Goal: Find specific fact: Find contact information

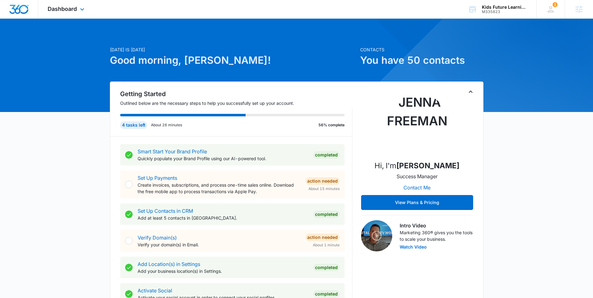
click at [59, 12] on div "Dashboard Apps Reputation Websites Forms CRM Email Social Payments POS Content …" at bounding box center [66, 9] width 57 height 18
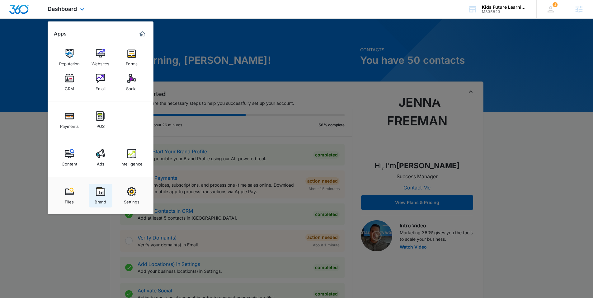
click at [101, 187] on img at bounding box center [100, 191] width 9 height 9
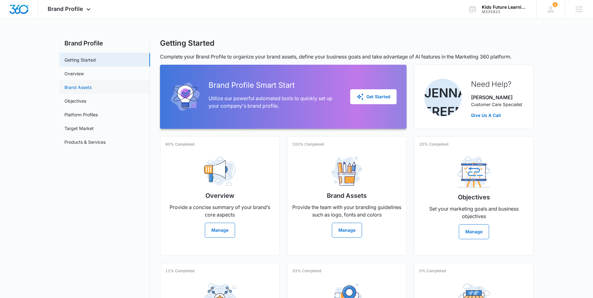
click at [77, 84] on link "Brand Assets" at bounding box center [77, 87] width 27 height 7
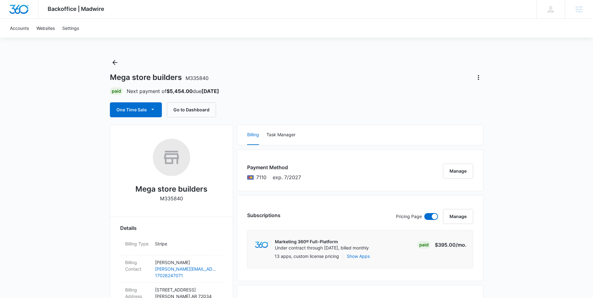
click at [89, 9] on span "Backoffice | Madwire" at bounding box center [76, 9] width 57 height 7
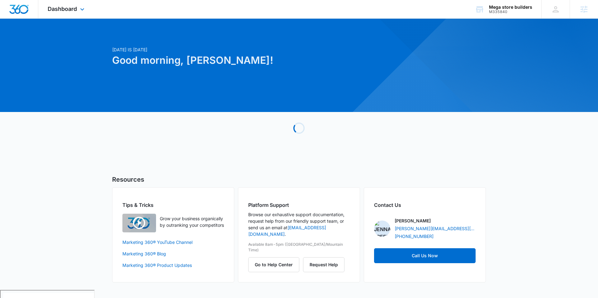
drag, startPoint x: 66, startPoint y: 4, endPoint x: 74, endPoint y: 21, distance: 18.5
click at [65, 4] on div "Dashboard Apps Reputation Forms CRM Email Social Payments POS Content Ads Intel…" at bounding box center [66, 9] width 57 height 18
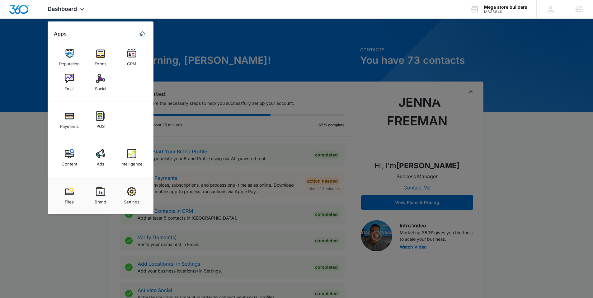
click at [130, 154] on img at bounding box center [131, 153] width 9 height 9
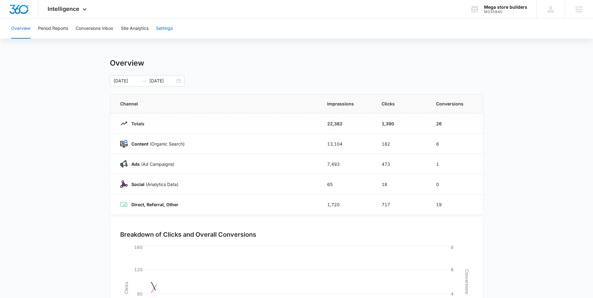
click at [168, 27] on button "Settings" at bounding box center [164, 29] width 17 height 20
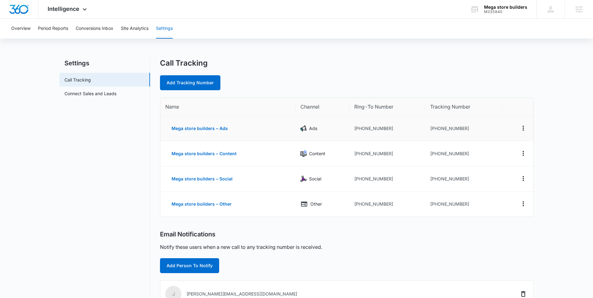
click at [360, 128] on td "[PHONE_NUMBER]" at bounding box center [388, 128] width 76 height 25
drag, startPoint x: 359, startPoint y: 129, endPoint x: 388, endPoint y: 130, distance: 29.3
click at [388, 130] on td "[PHONE_NUMBER]" at bounding box center [388, 128] width 76 height 25
drag, startPoint x: 464, startPoint y: 127, endPoint x: 435, endPoint y: 130, distance: 29.2
click at [435, 130] on td "[PHONE_NUMBER]" at bounding box center [465, 128] width 78 height 25
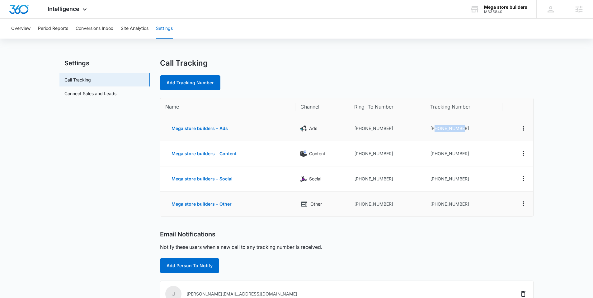
copy td "8335873970"
